Goal: Information Seeking & Learning: Learn about a topic

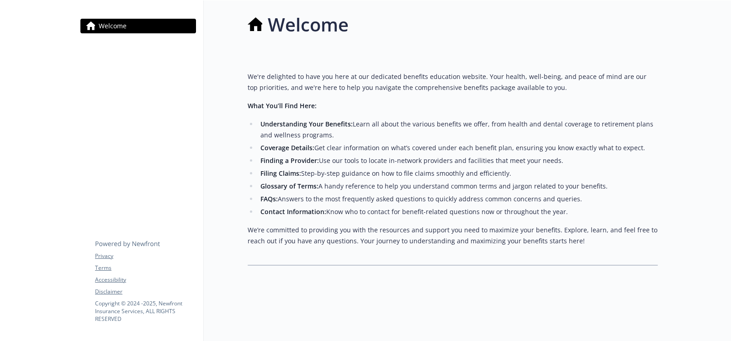
scroll to position [0, 8]
